Goal: Navigation & Orientation: Find specific page/section

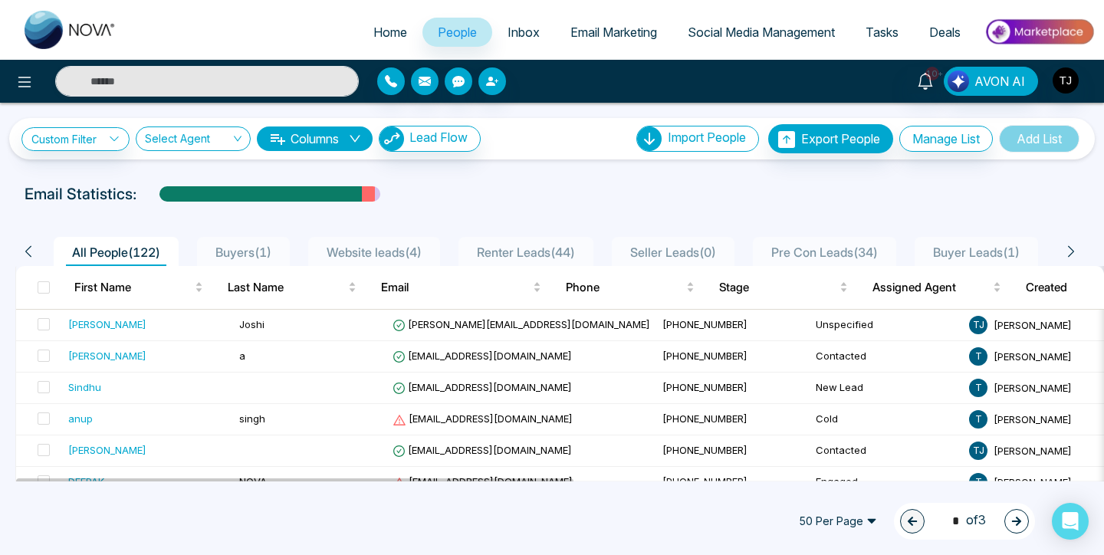
click at [373, 37] on span "Home" at bounding box center [390, 32] width 34 height 15
select select "*"
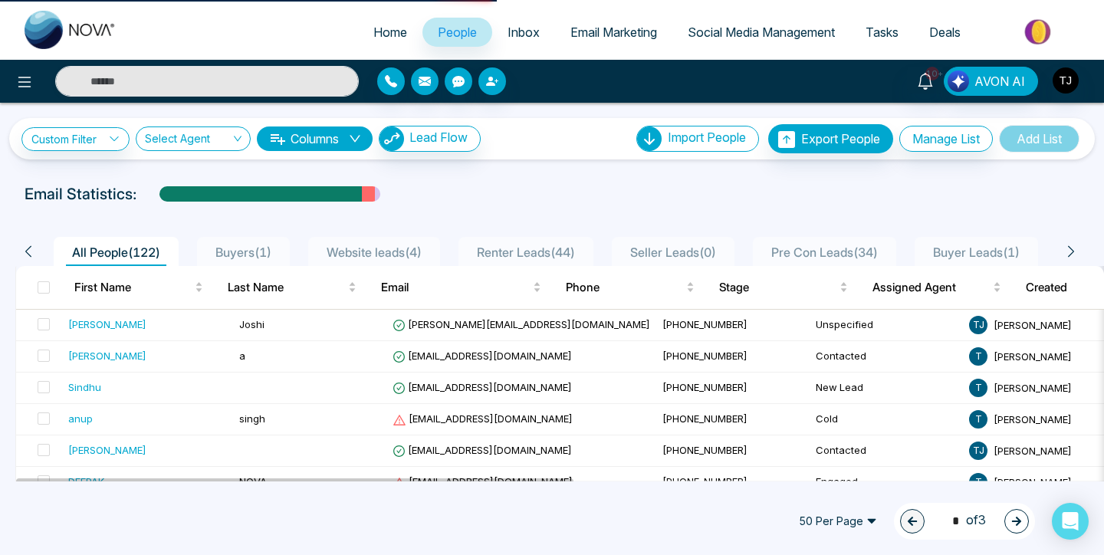
select select "*"
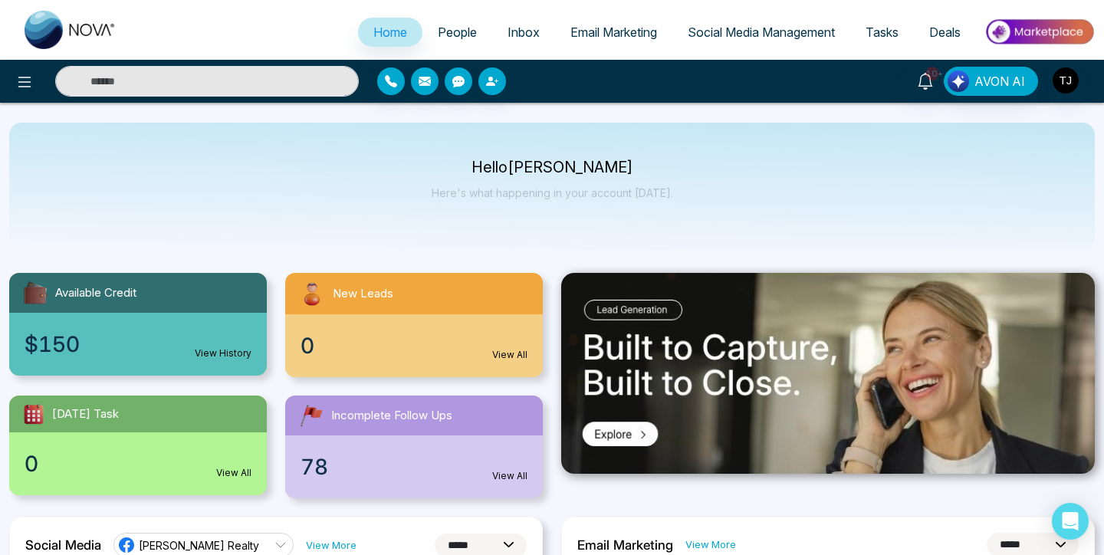
click at [277, 20] on ul "Home People Inbox Email Marketing Social Media Management Tasks Deals" at bounding box center [613, 33] width 963 height 42
click at [279, 14] on ul "Home People Inbox Email Marketing Social Media Management Tasks Deals" at bounding box center [613, 33] width 963 height 42
click at [742, 7] on div "Home People Inbox Email Marketing Social Media Management Tasks Deals" at bounding box center [552, 30] width 1104 height 60
click at [285, 19] on ul "Home People Inbox Email Marketing Social Media Management Tasks Deals" at bounding box center [613, 33] width 963 height 42
